Goal: Transaction & Acquisition: Obtain resource

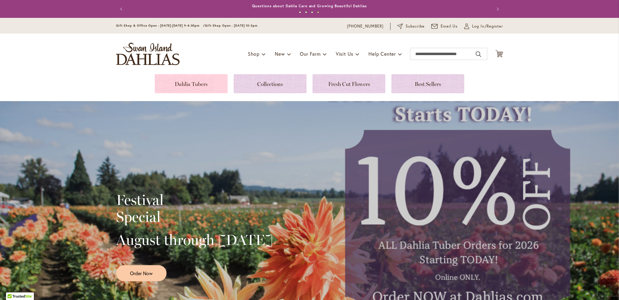
click at [197, 85] on link at bounding box center [191, 83] width 73 height 19
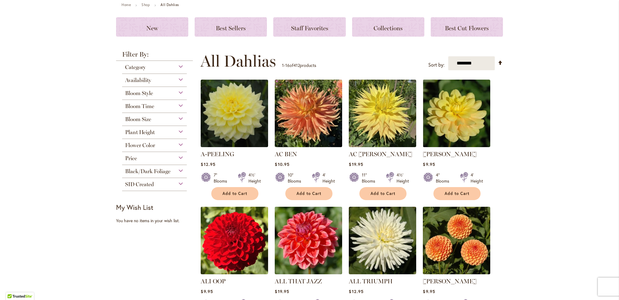
scroll to position [60, 0]
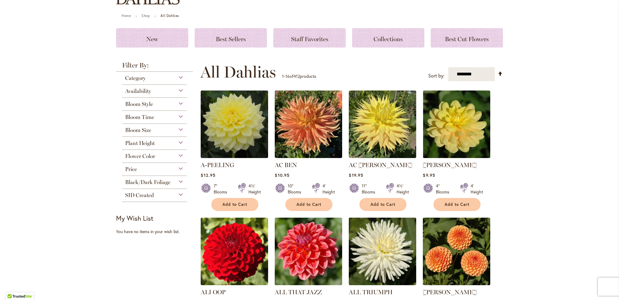
click at [179, 195] on div "SID Created" at bounding box center [154, 194] width 65 height 10
click at [177, 180] on div "Black/Dark Foliage" at bounding box center [154, 181] width 65 height 10
click at [178, 169] on div "Price" at bounding box center [154, 168] width 65 height 10
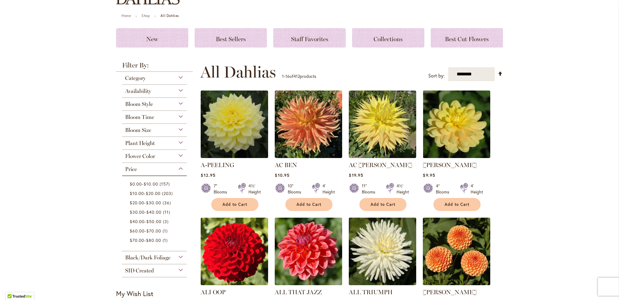
click at [178, 169] on div "Price" at bounding box center [154, 168] width 65 height 10
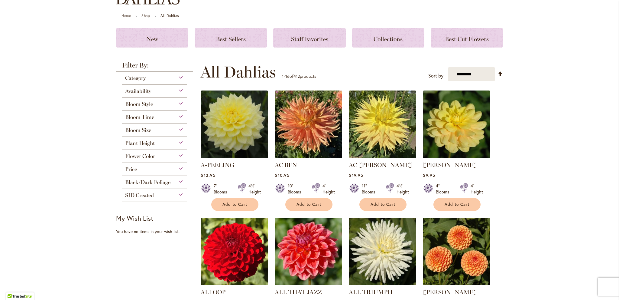
click at [181, 156] on div "Flower Color" at bounding box center [154, 155] width 65 height 10
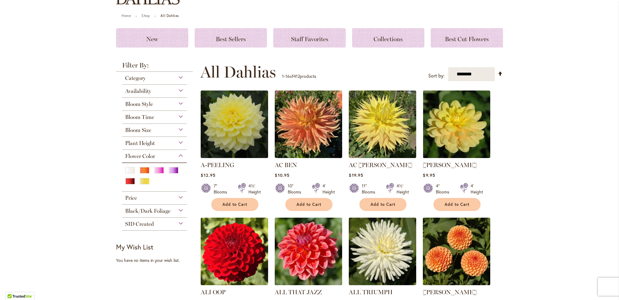
click at [181, 156] on div "Flower Color" at bounding box center [154, 155] width 65 height 10
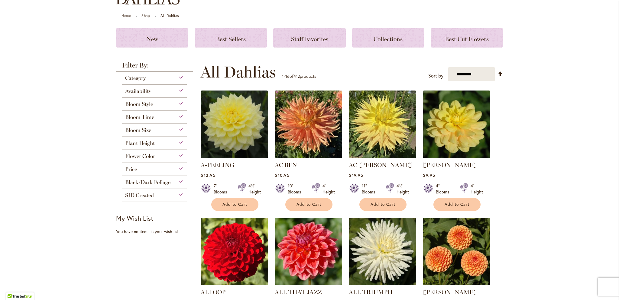
click at [180, 142] on div "Plant Height" at bounding box center [154, 142] width 65 height 10
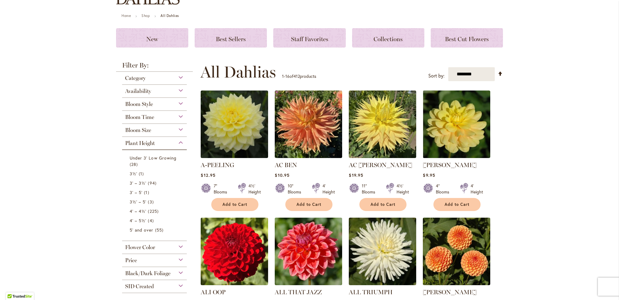
click at [180, 142] on div "Plant Height" at bounding box center [154, 142] width 65 height 10
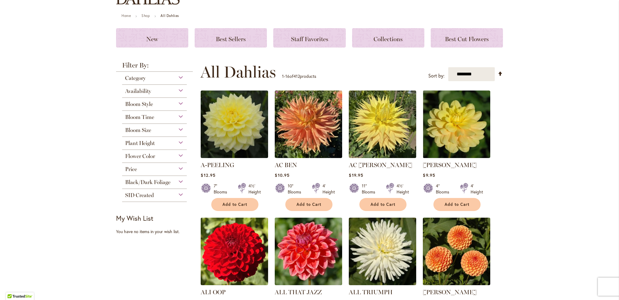
click at [177, 89] on div "Availability" at bounding box center [154, 90] width 65 height 10
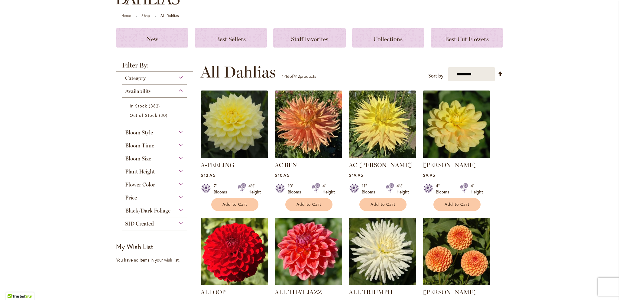
click at [177, 89] on div "Availability" at bounding box center [154, 90] width 65 height 10
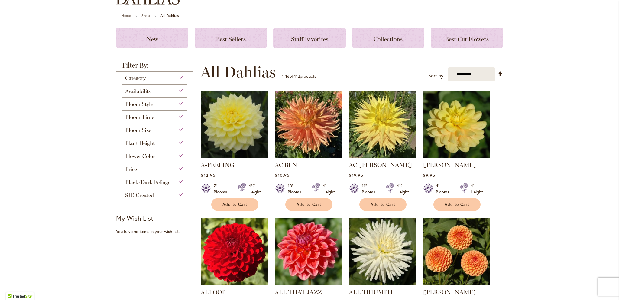
click at [180, 78] on div "Category" at bounding box center [154, 77] width 65 height 10
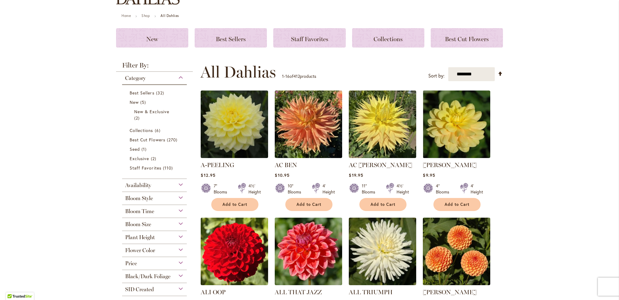
click at [180, 78] on div "Category" at bounding box center [154, 77] width 65 height 10
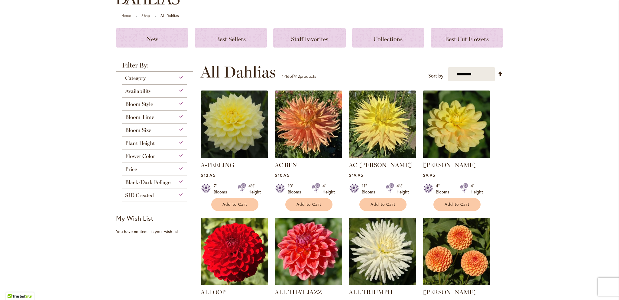
click at [177, 139] on div "Plant Height" at bounding box center [154, 142] width 65 height 10
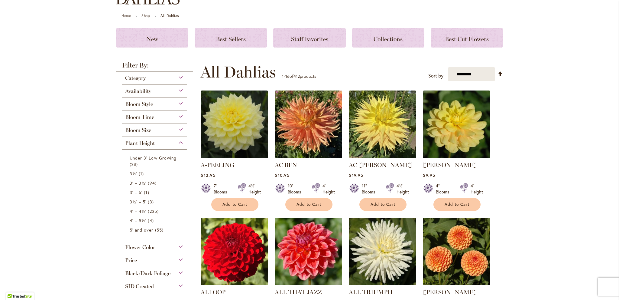
click at [177, 139] on div "Plant Height" at bounding box center [154, 142] width 65 height 10
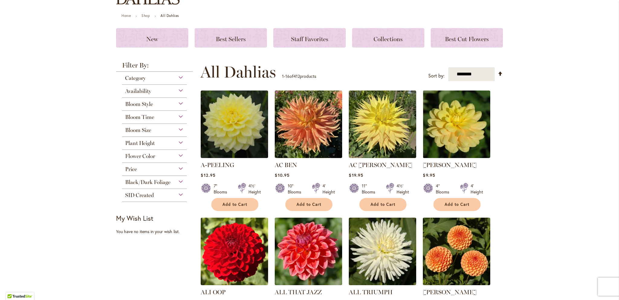
click at [179, 131] on div "Bloom Size" at bounding box center [154, 129] width 65 height 10
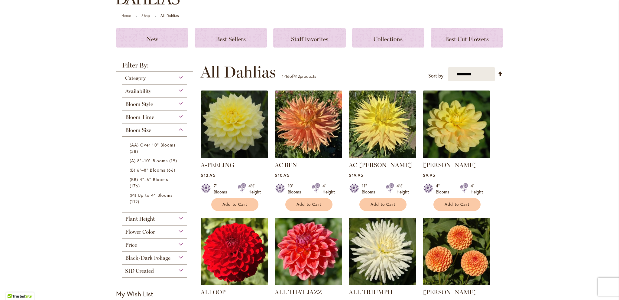
click at [179, 131] on div "Bloom Size" at bounding box center [154, 129] width 65 height 10
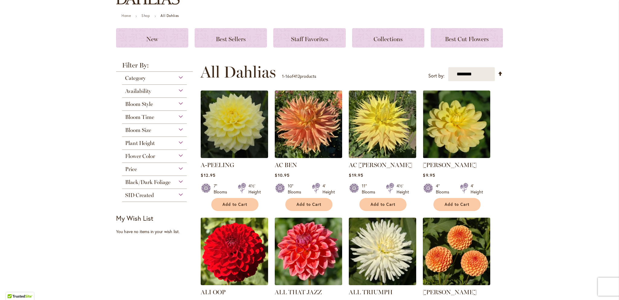
click at [183, 116] on div "Bloom Time" at bounding box center [154, 116] width 65 height 10
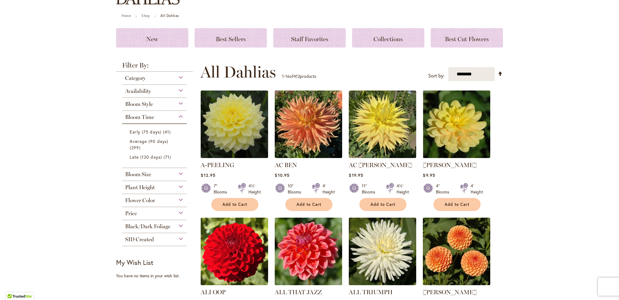
click at [181, 116] on div "Bloom Time" at bounding box center [154, 116] width 65 height 10
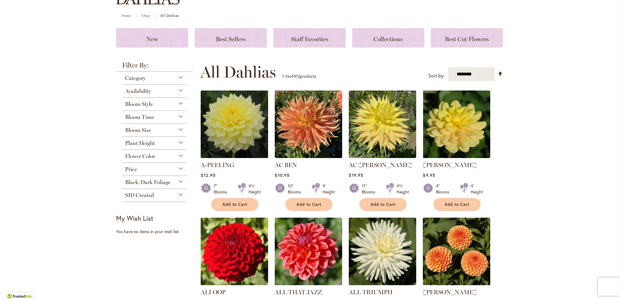
click at [178, 92] on div "Availability" at bounding box center [154, 90] width 65 height 10
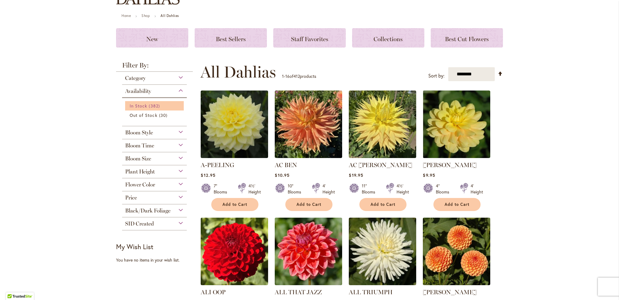
click at [141, 106] on span "In Stock" at bounding box center [139, 106] width 18 height 6
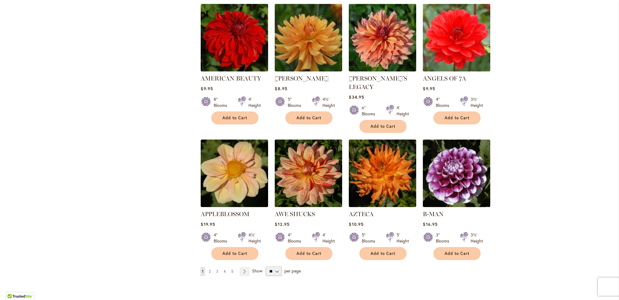
scroll to position [393, 0]
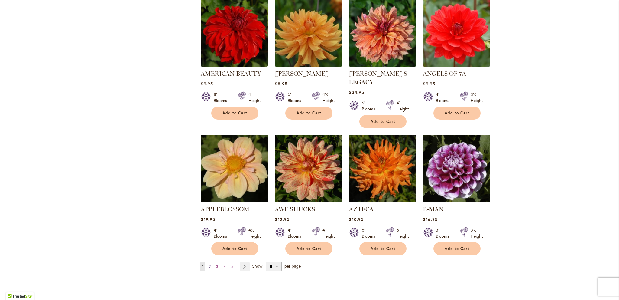
click at [209, 264] on span "2" at bounding box center [210, 266] width 2 height 5
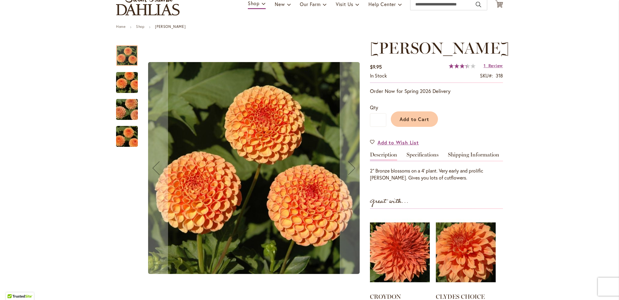
scroll to position [60, 0]
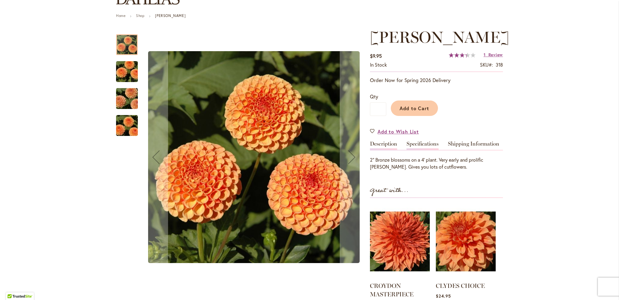
click at [431, 143] on link "Specifications" at bounding box center [423, 145] width 32 height 9
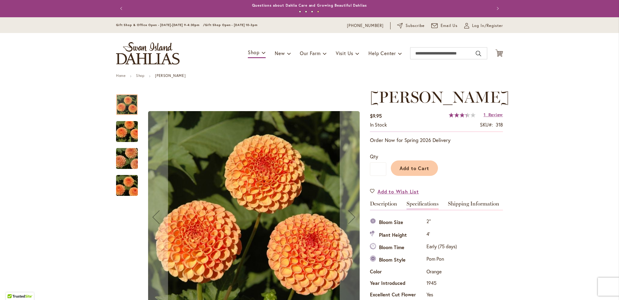
scroll to position [0, 0]
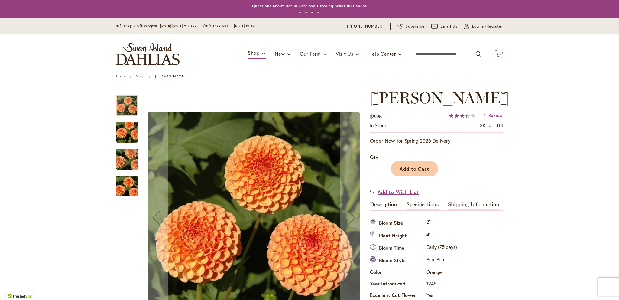
click at [474, 204] on link "Shipping Information" at bounding box center [473, 205] width 51 height 9
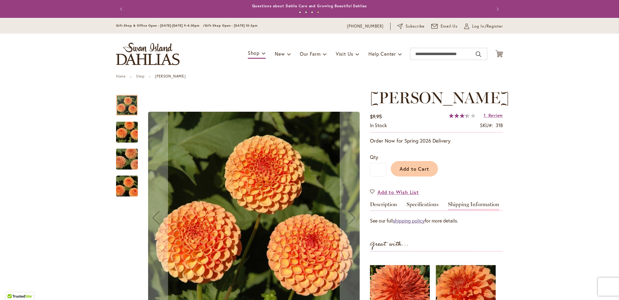
click at [414, 219] on link "shipping policy" at bounding box center [409, 220] width 32 height 6
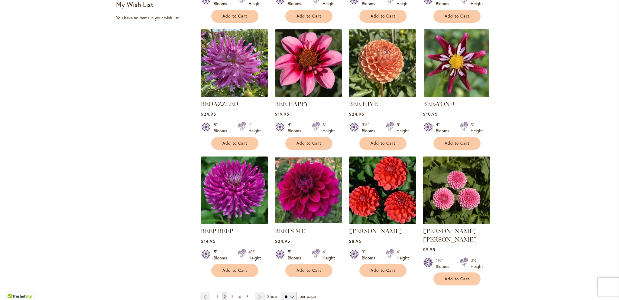
scroll to position [393, 0]
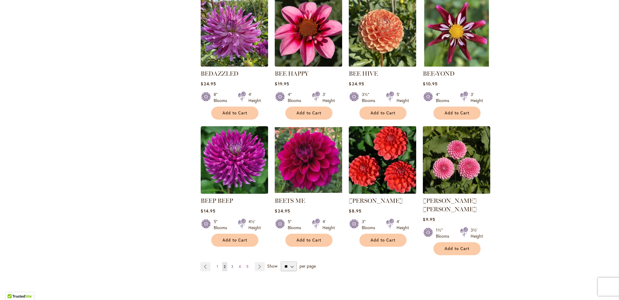
click at [232, 262] on link "Page 3" at bounding box center [232, 266] width 5 height 9
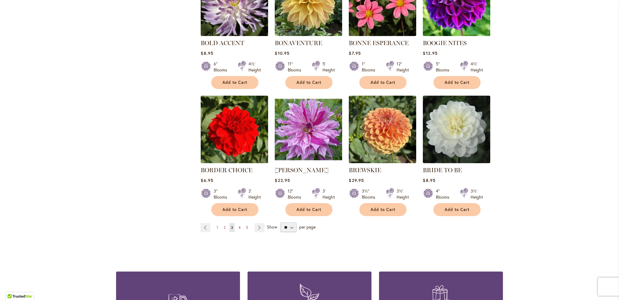
scroll to position [544, 0]
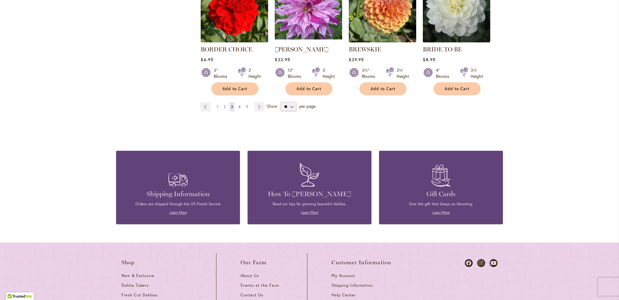
click at [239, 105] on span "4" at bounding box center [240, 106] width 2 height 5
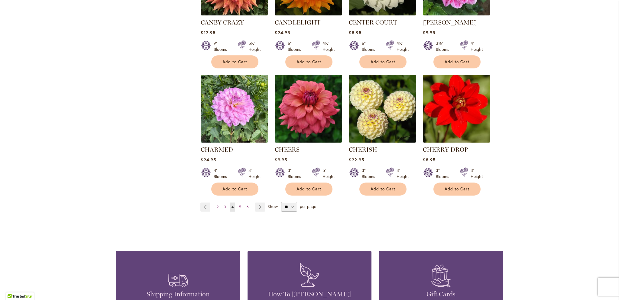
scroll to position [454, 0]
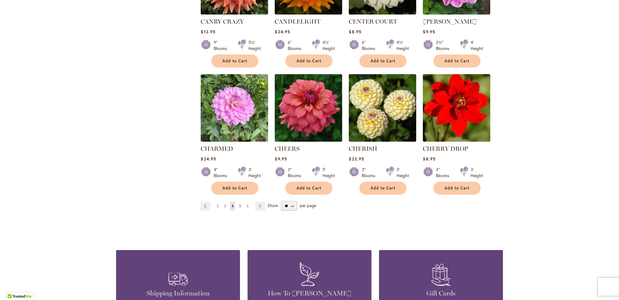
click at [239, 204] on span "5" at bounding box center [240, 206] width 2 height 5
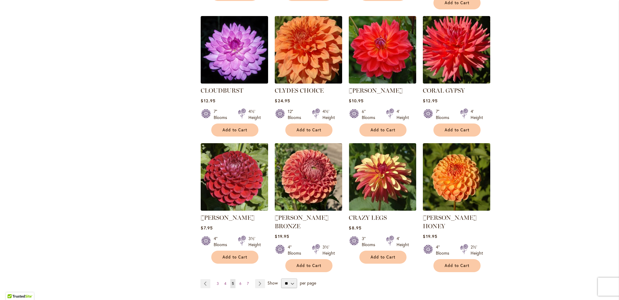
scroll to position [423, 0]
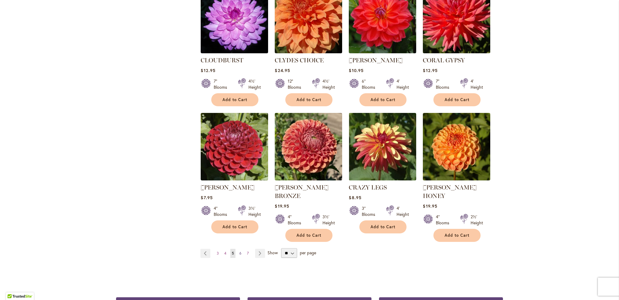
click at [239, 251] on span "6" at bounding box center [240, 253] width 2 height 5
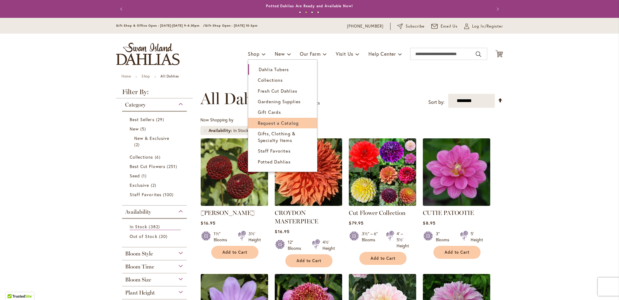
click at [277, 122] on span "Request a Catalog" at bounding box center [278, 123] width 41 height 6
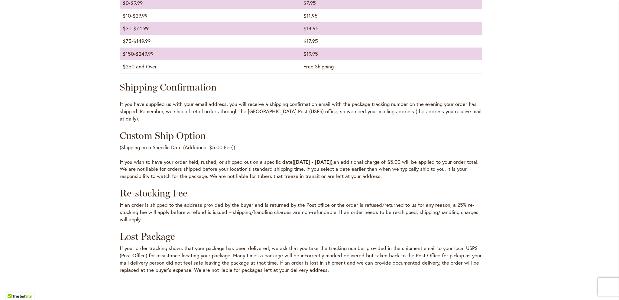
scroll to position [726, 0]
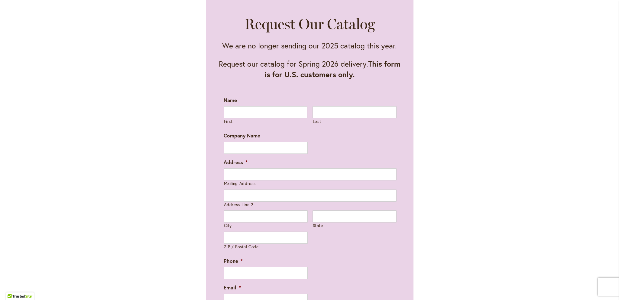
scroll to position [302, 0]
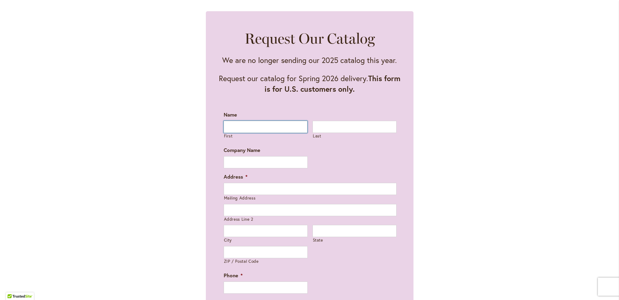
click at [246, 129] on input "First" at bounding box center [266, 127] width 84 height 12
type input "*"
type input "********"
type input "******"
type input "**********"
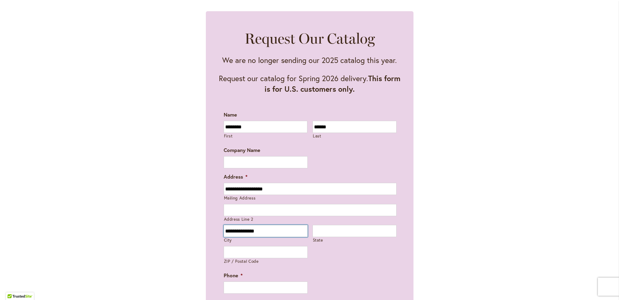
type input "**********"
type input "****"
type input "*****"
type input "**********"
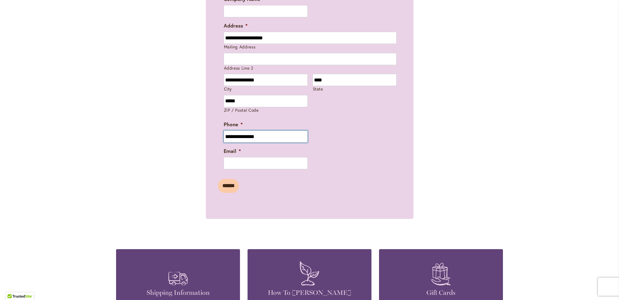
scroll to position [454, 0]
click at [252, 159] on input "Email *" at bounding box center [266, 163] width 84 height 12
type input "**********"
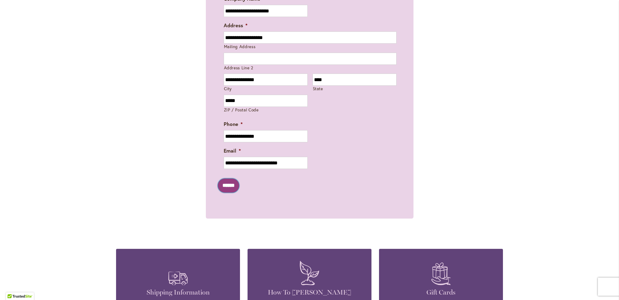
click at [233, 185] on input "******" at bounding box center [228, 185] width 21 height 14
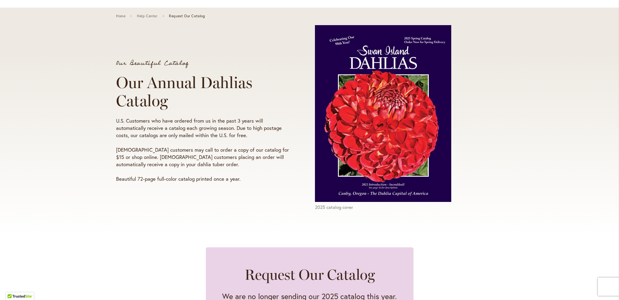
scroll to position [0, 0]
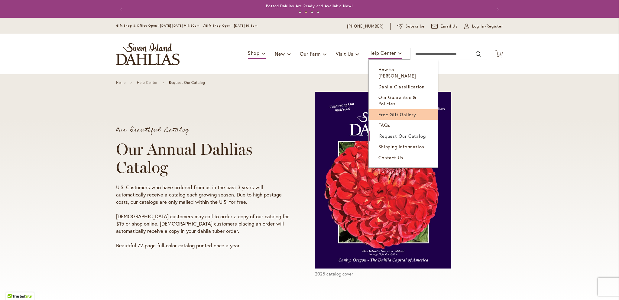
click at [395, 111] on span "Free Gift Gallery" at bounding box center [398, 114] width 38 height 6
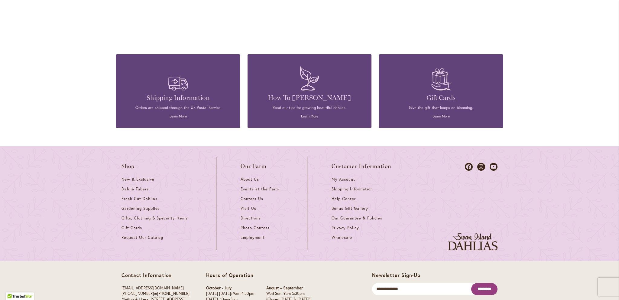
scroll to position [1089, 0]
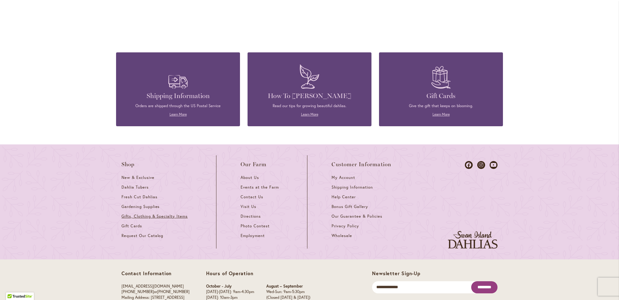
click at [166, 217] on span "Gifts, Clothing & Specialty Items" at bounding box center [155, 215] width 66 height 5
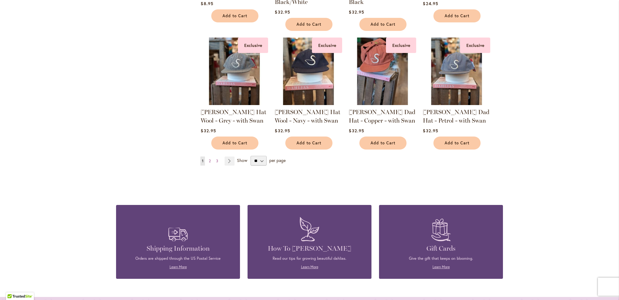
scroll to position [514, 0]
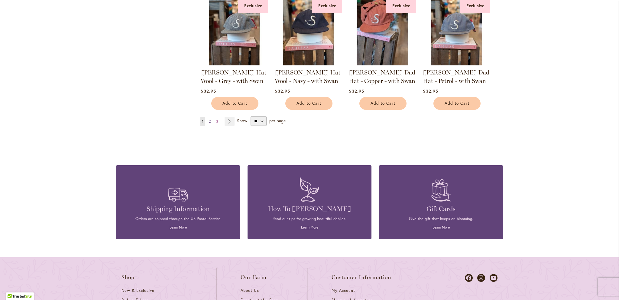
click at [209, 121] on span "2" at bounding box center [210, 121] width 2 height 5
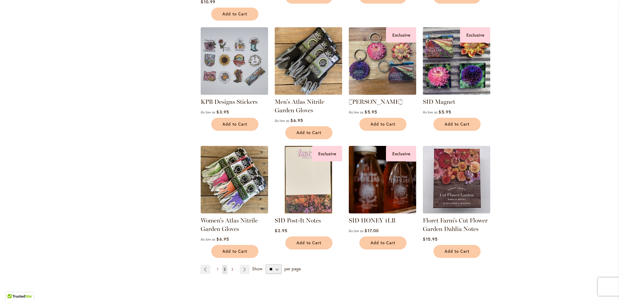
scroll to position [423, 0]
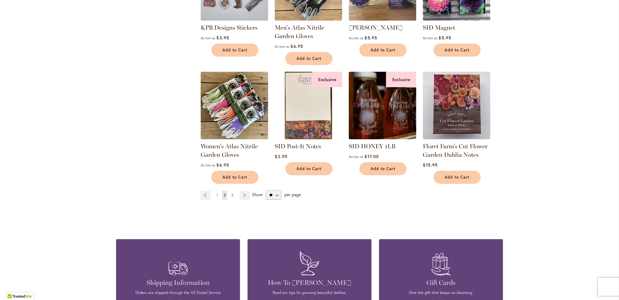
click at [231, 194] on span "3" at bounding box center [232, 195] width 2 height 5
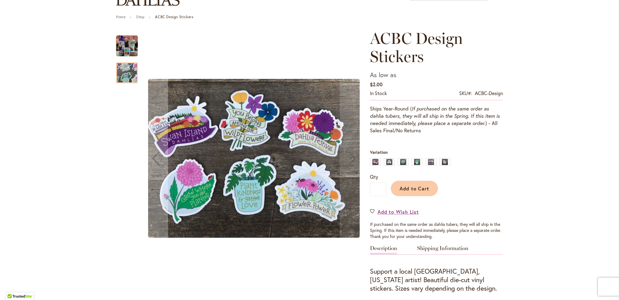
scroll to position [60, 0]
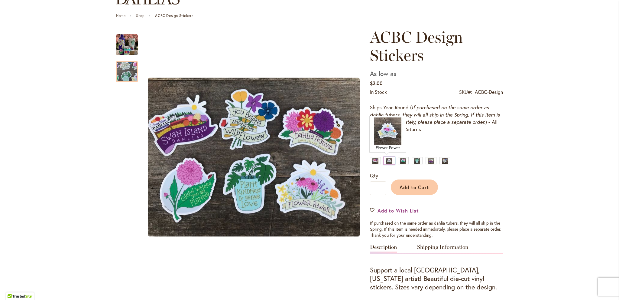
click at [386, 159] on div "Flower Power" at bounding box center [389, 160] width 11 height 7
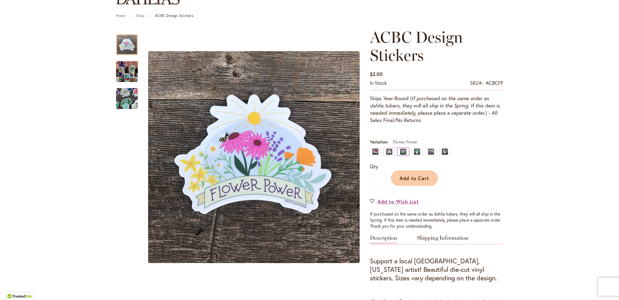
click at [400, 149] on div "Grow Where You Are Planted" at bounding box center [403, 151] width 11 height 7
type input "****"
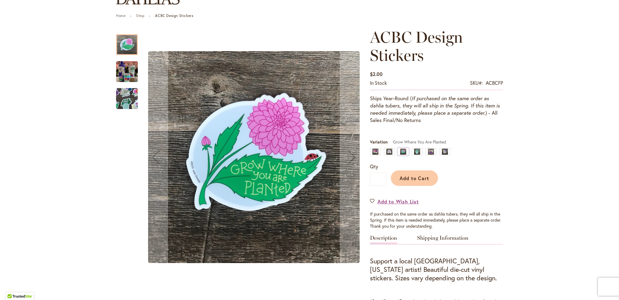
click at [118, 76] on img "ACBC Design Stickers" at bounding box center [127, 71] width 22 height 29
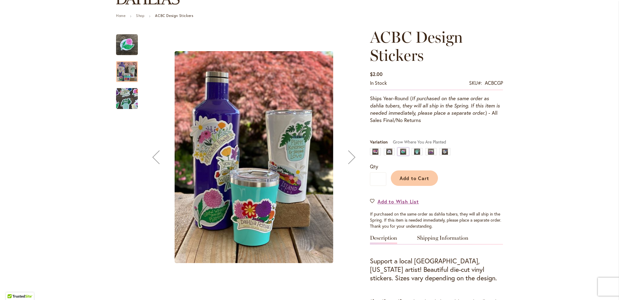
click at [121, 91] on img "ACBC Design Stickers" at bounding box center [127, 98] width 44 height 33
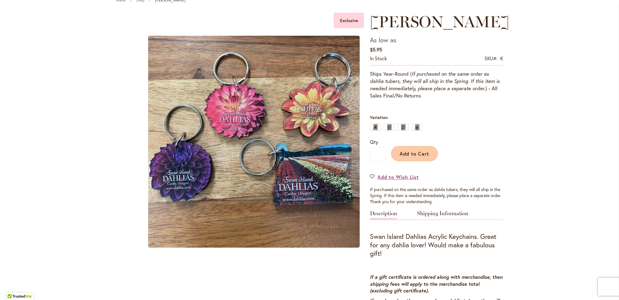
scroll to position [91, 0]
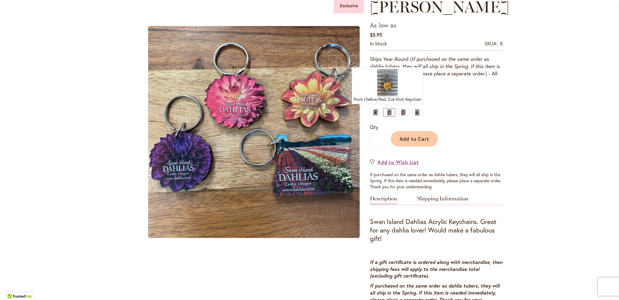
click at [388, 111] on div "Pooh (Yellow/Red, Cut-Out) Keychain" at bounding box center [389, 112] width 11 height 7
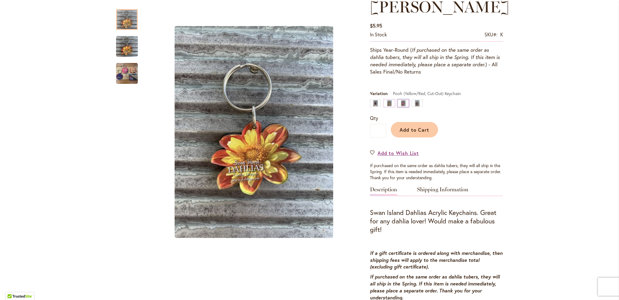
click at [402, 105] on div "Miss [PERSON_NAME] (Pink, Cut-Out) Keychain" at bounding box center [403, 102] width 11 height 7
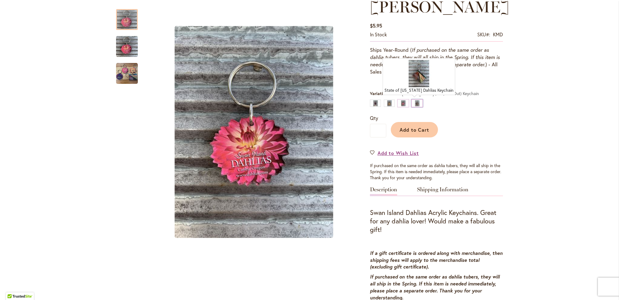
click at [413, 101] on div "State of [US_STATE] Dahlias Keychain" at bounding box center [417, 102] width 11 height 7
type input "****"
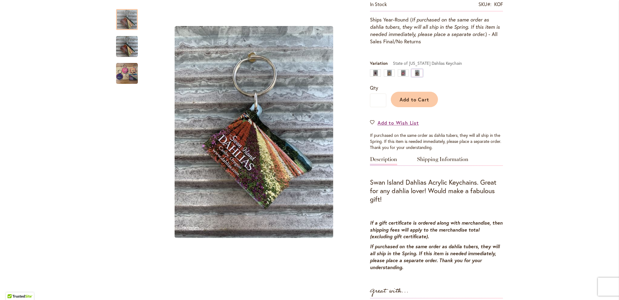
scroll to position [151, 0]
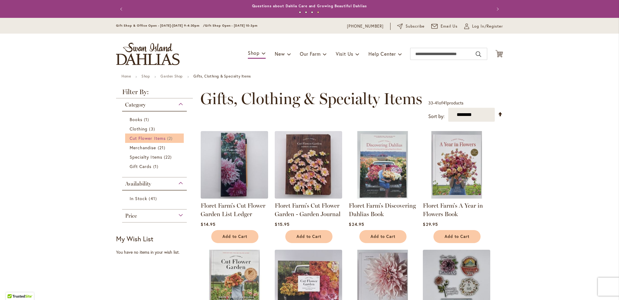
click at [150, 138] on span "Cut Flower Items" at bounding box center [148, 138] width 36 height 6
